Goal: Task Accomplishment & Management: Complete application form

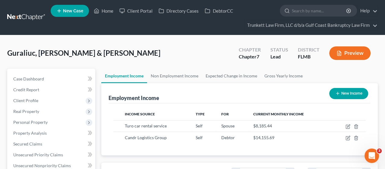
scroll to position [107, 154]
click at [137, 11] on link "Client Portal" at bounding box center [135, 10] width 39 height 11
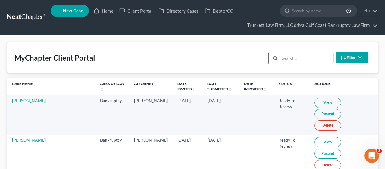
click at [286, 55] on input "search" at bounding box center [306, 57] width 53 height 11
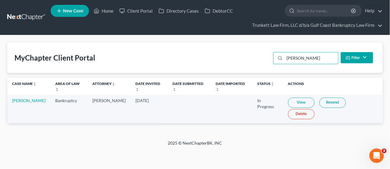
type input "[PERSON_NAME]"
click at [300, 103] on link "View" at bounding box center [301, 103] width 27 height 10
click at [295, 102] on link "View" at bounding box center [301, 103] width 27 height 10
click at [106, 9] on link "Home" at bounding box center [104, 10] width 26 height 11
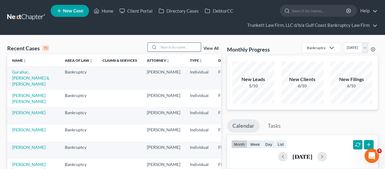
click at [180, 49] on input "search" at bounding box center [180, 47] width 42 height 9
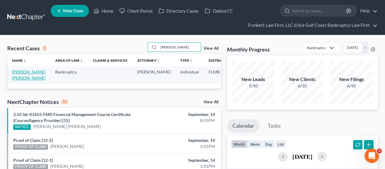
type input "[PERSON_NAME]"
click at [24, 75] on link "[PERSON_NAME] [PERSON_NAME]" at bounding box center [28, 74] width 33 height 11
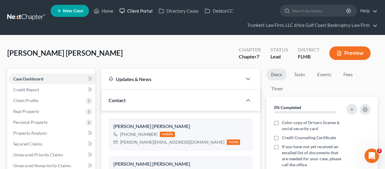
click at [145, 11] on link "Client Portal" at bounding box center [135, 10] width 39 height 11
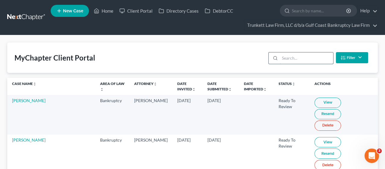
click at [291, 60] on input "search" at bounding box center [306, 57] width 53 height 11
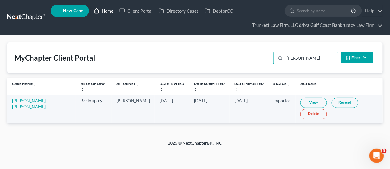
type input "[PERSON_NAME]"
click at [109, 10] on link "Home" at bounding box center [104, 10] width 26 height 11
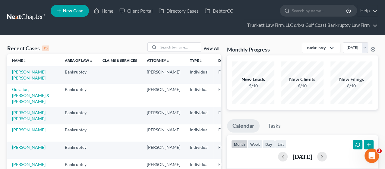
click at [23, 77] on link "[PERSON_NAME] [PERSON_NAME]" at bounding box center [28, 74] width 33 height 11
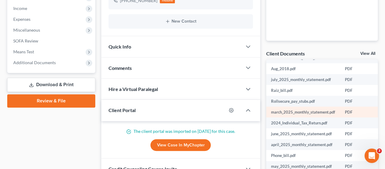
scroll to position [32, 0]
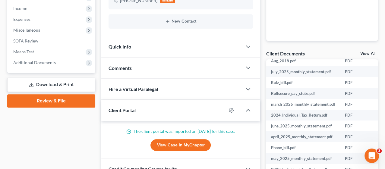
click at [368, 52] on link "View All" at bounding box center [367, 54] width 15 height 4
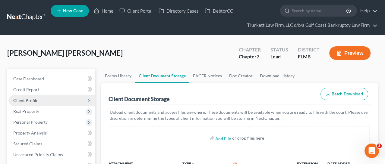
click at [30, 96] on span "Client Profile" at bounding box center [51, 100] width 87 height 11
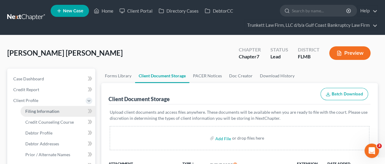
click at [54, 114] on link "Filing Information" at bounding box center [58, 111] width 75 height 11
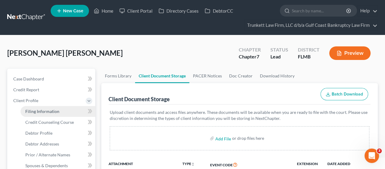
select select "1"
select select "0"
select select "15"
select select "9"
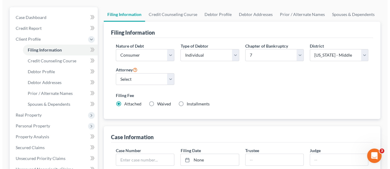
scroll to position [67, 0]
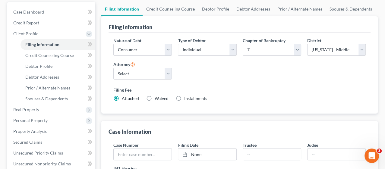
click at [184, 97] on label "Installments Installments" at bounding box center [195, 99] width 23 height 6
click at [187, 97] on input "Installments Installments" at bounding box center [189, 98] width 4 height 4
radio input "true"
radio input "false"
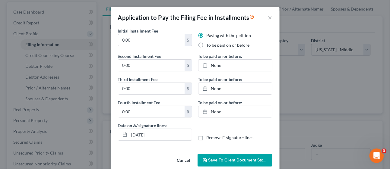
click at [207, 45] on label "To be paid on or before:" at bounding box center [229, 45] width 44 height 6
click at [209, 45] on input "To be paid on or before:" at bounding box center [211, 44] width 4 height 4
radio input "true"
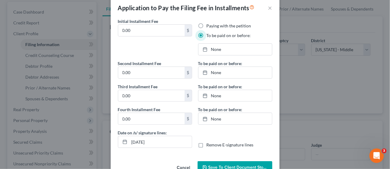
scroll to position [25, 0]
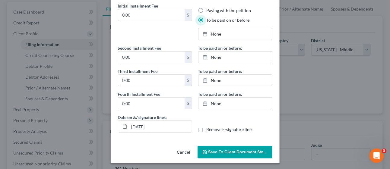
click at [235, 152] on span "Save to Client Document Storage" at bounding box center [240, 152] width 64 height 5
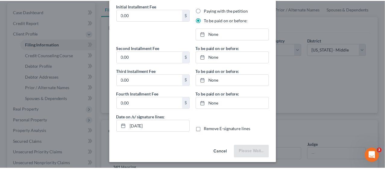
scroll to position [25, 0]
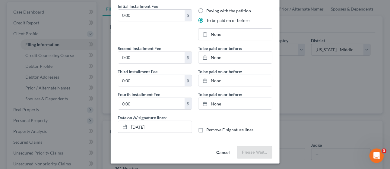
click at [224, 150] on button "Cancel" at bounding box center [223, 153] width 23 height 12
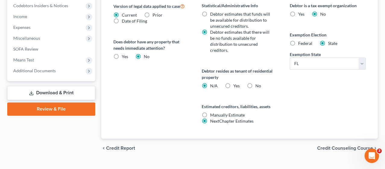
scroll to position [268, 0]
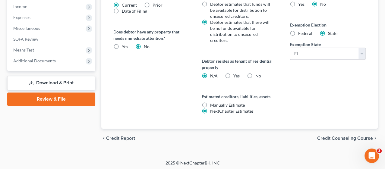
click at [332, 136] on span "Credit Counseling Course" at bounding box center [345, 138] width 56 height 5
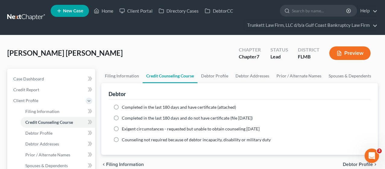
click at [122, 107] on label "Completed in the last 180 days and have certificate (attached)" at bounding box center [179, 107] width 114 height 6
click at [124, 107] on input "Completed in the last 180 days and have certificate (attached)" at bounding box center [126, 106] width 4 height 4
radio input "true"
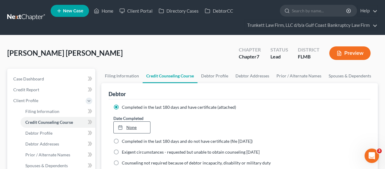
type input "[DATE]"
click at [142, 126] on link "None" at bounding box center [132, 127] width 36 height 11
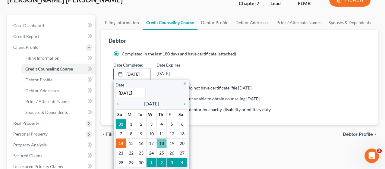
scroll to position [67, 0]
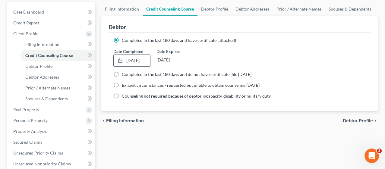
click at [347, 118] on span "Debtor Profile" at bounding box center [358, 120] width 30 height 5
select select "0"
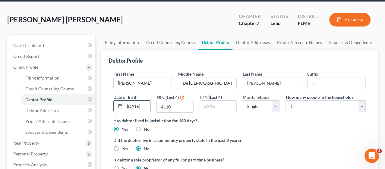
scroll to position [0, 4]
drag, startPoint x: 139, startPoint y: 104, endPoint x: 152, endPoint y: 103, distance: 12.7
click at [152, 103] on div "Date of Birth [DEMOGRAPHIC_DATA]" at bounding box center [131, 103] width 43 height 19
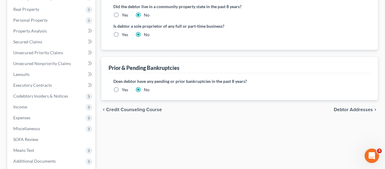
scroll to position [0, 0]
click at [346, 109] on span "Debtor Addresses" at bounding box center [353, 109] width 39 height 5
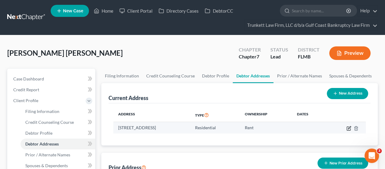
click at [350, 127] on icon "button" at bounding box center [349, 127] width 3 height 3
select select "9"
select select "0"
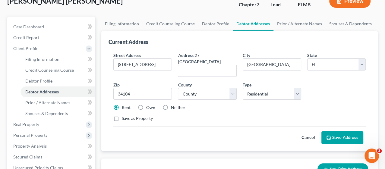
scroll to position [67, 0]
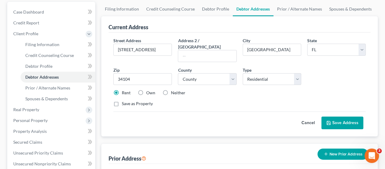
click at [335, 117] on button "Save Address" at bounding box center [342, 123] width 42 height 13
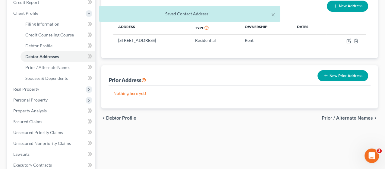
scroll to position [100, 0]
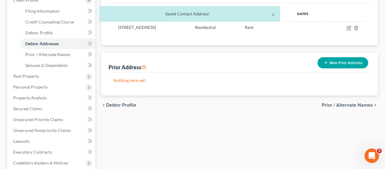
click at [332, 103] on span "Prior / Alternate Names" at bounding box center [347, 105] width 51 height 5
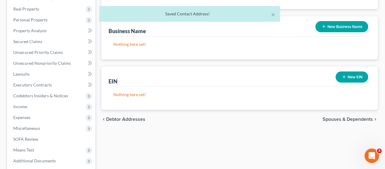
click at [334, 119] on span "Spouses & Dependents" at bounding box center [348, 119] width 50 height 5
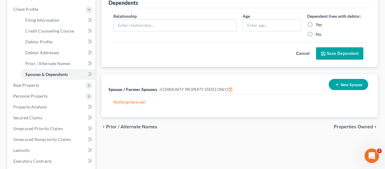
scroll to position [101, 0]
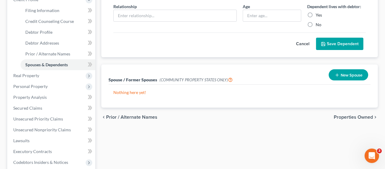
click at [334, 117] on span "Properties Owned" at bounding box center [353, 117] width 39 height 5
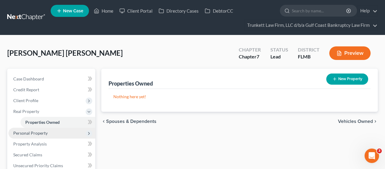
click at [31, 134] on span "Personal Property" at bounding box center [30, 133] width 34 height 5
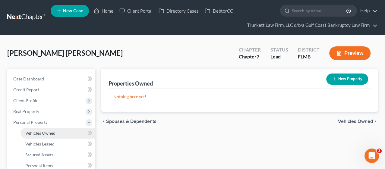
click at [47, 131] on span "Vehicles Owned" at bounding box center [40, 133] width 30 height 5
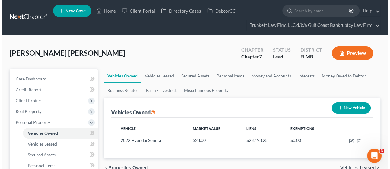
scroll to position [33, 0]
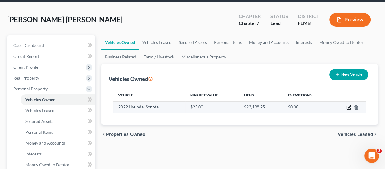
drag, startPoint x: 346, startPoint y: 105, endPoint x: 348, endPoint y: 111, distance: 5.6
click at [346, 105] on icon "button" at bounding box center [348, 107] width 5 height 5
select select "0"
select select "4"
select select "3"
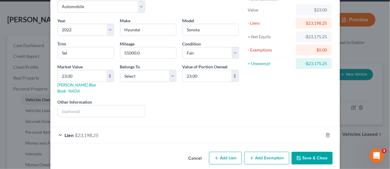
click at [317, 152] on button "Save & Close" at bounding box center [312, 158] width 41 height 13
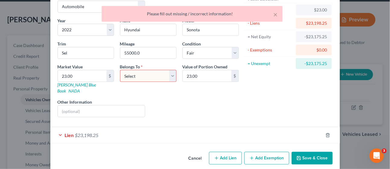
click at [150, 75] on select "Select Debtor 1 Only Debtor 2 Only Debtor 1 And Debtor 2 Only At Least One Of T…" at bounding box center [148, 76] width 56 height 12
select select "0"
click at [120, 70] on select "Select Debtor 1 Only Debtor 2 Only Debtor 1 And Debtor 2 Only At Least One Of T…" at bounding box center [148, 76] width 56 height 12
click at [303, 152] on button "Save & Close" at bounding box center [312, 158] width 41 height 13
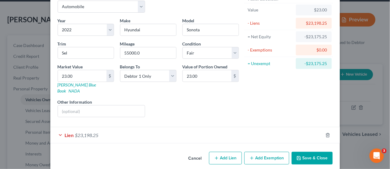
drag, startPoint x: 200, startPoint y: 128, endPoint x: 232, endPoint y: 132, distance: 32.8
click at [200, 128] on div "Lien $23,198.25" at bounding box center [186, 135] width 273 height 16
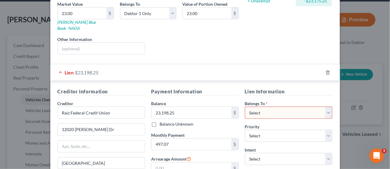
scroll to position [100, 0]
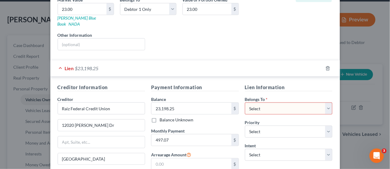
click at [269, 103] on select "Select Debtor 1 Only Debtor 2 Only Debtor 1 And Debtor 2 Only At Least One Of T…" at bounding box center [289, 109] width 88 height 12
select select "0"
click at [245, 103] on select "Select Debtor 1 Only Debtor 2 Only Debtor 1 And Debtor 2 Only At Least One Of T…" at bounding box center [289, 109] width 88 height 12
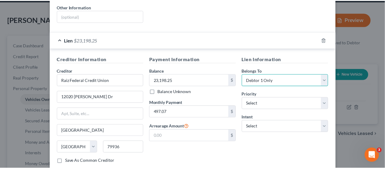
scroll to position [158, 0]
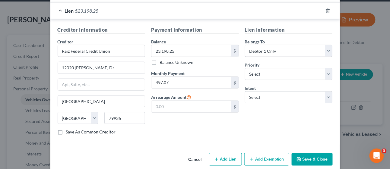
click at [300, 153] on button "Save & Close" at bounding box center [312, 159] width 41 height 13
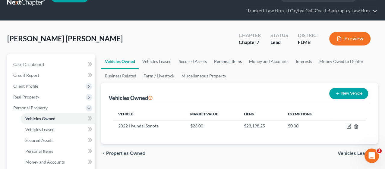
scroll to position [0, 0]
